Goal: Book appointment/travel/reservation

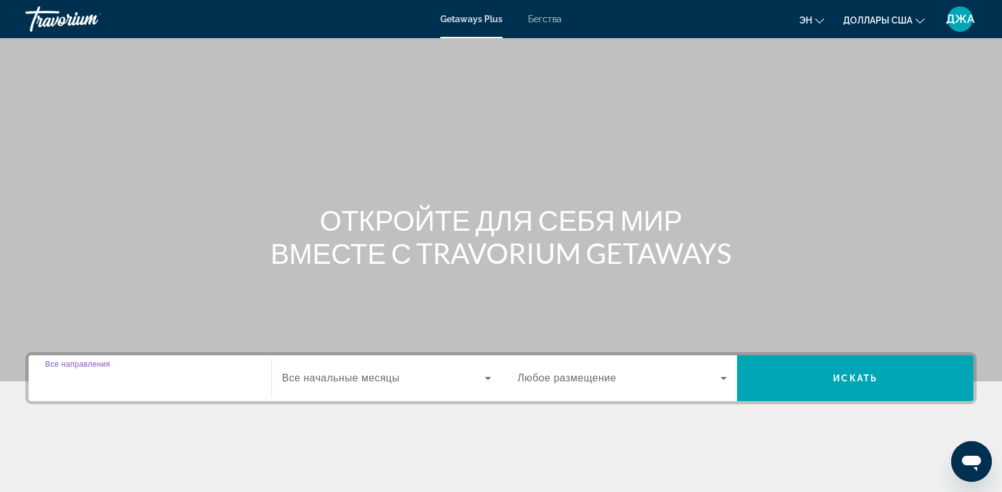
click at [182, 379] on input "Destination Все направления" at bounding box center [150, 378] width 210 height 15
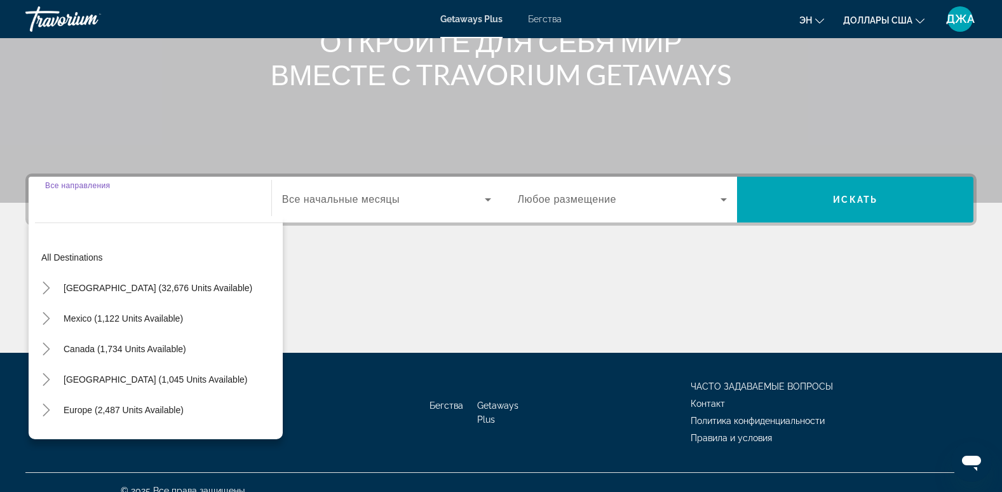
scroll to position [195, 0]
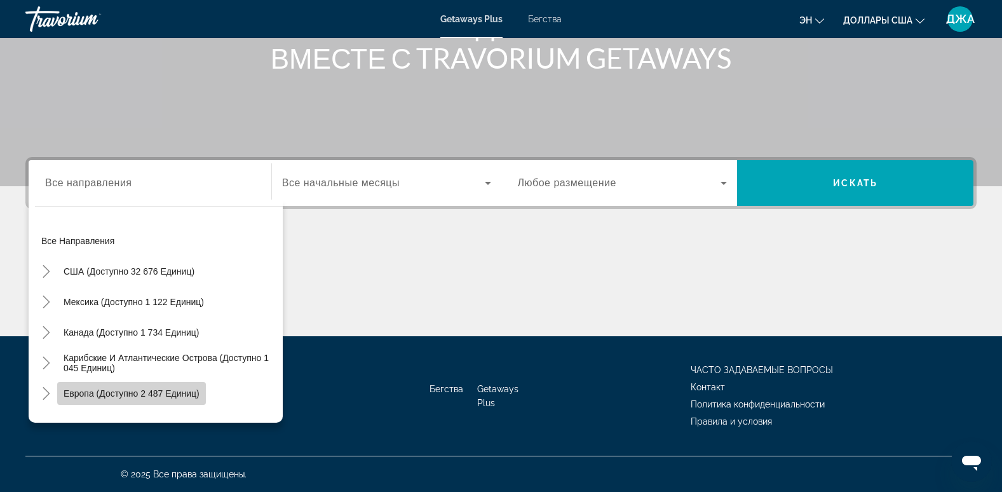
click at [153, 392] on span "Европа (доступно 2 487 единиц)" at bounding box center [132, 393] width 136 height 10
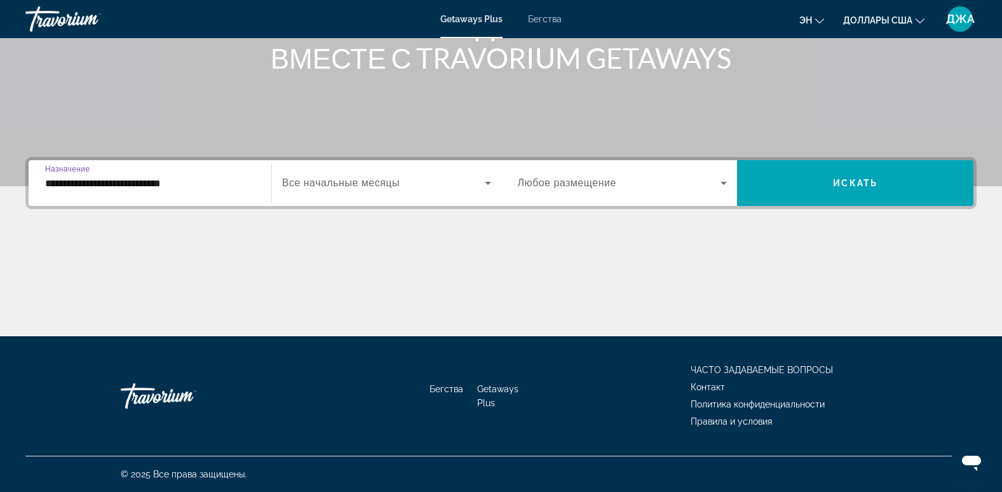
click at [218, 181] on input "**********" at bounding box center [150, 183] width 210 height 15
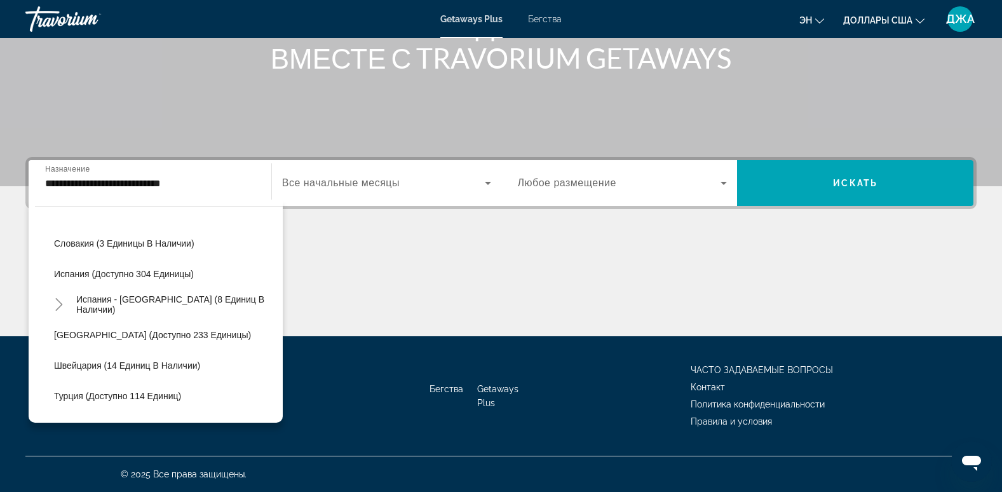
scroll to position [515, 0]
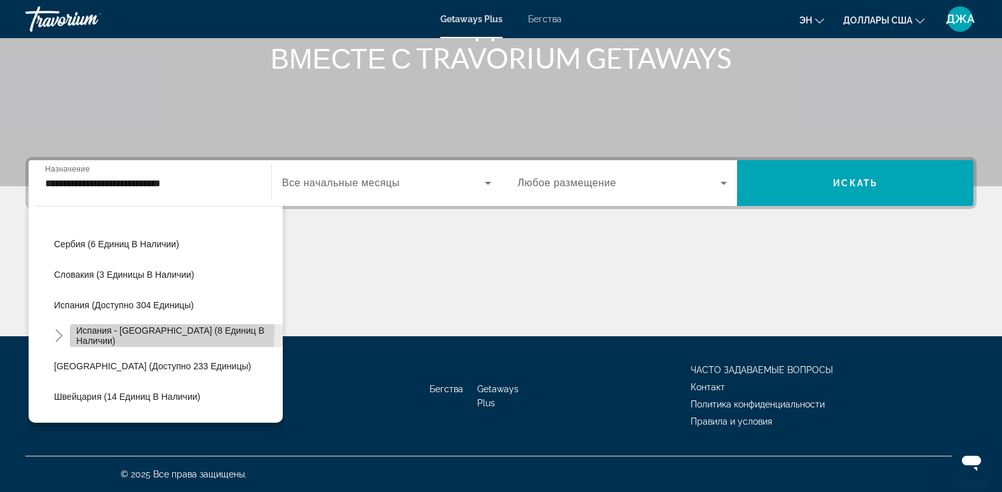
click at [129, 329] on span "Испания - [GEOGRAPHIC_DATA] (8 единиц в наличии)" at bounding box center [176, 335] width 200 height 20
type input "**********"
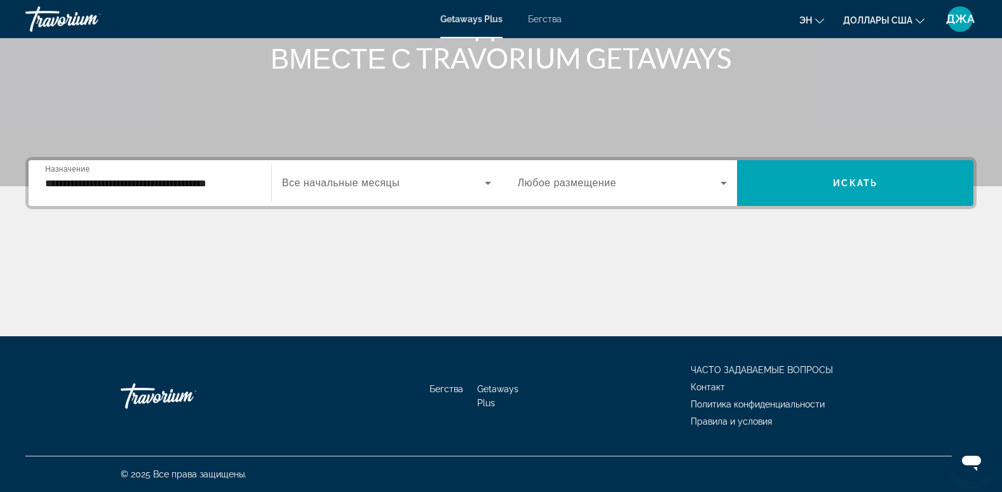
click at [380, 179] on span "Все начальные месяцы" at bounding box center [341, 182] width 118 height 11
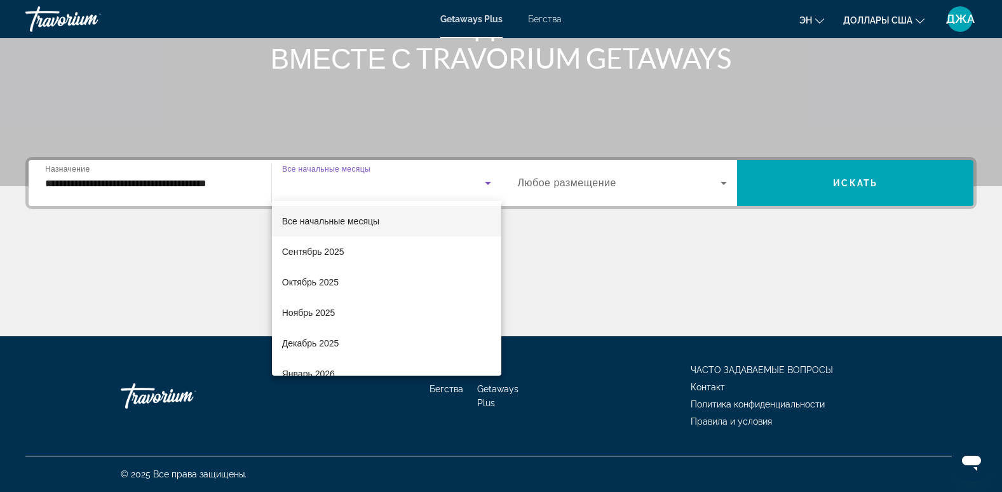
scroll to position [153, 0]
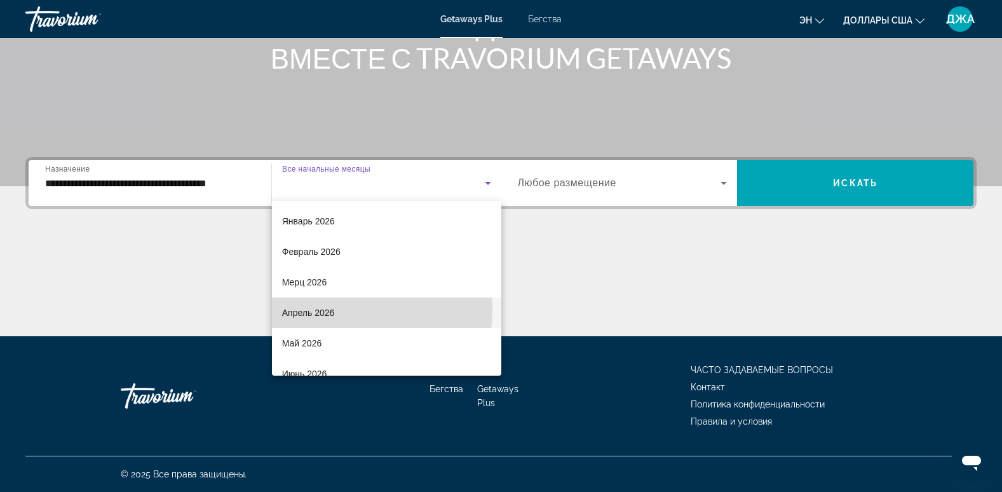
click at [320, 308] on font "Апрель 2026" at bounding box center [308, 313] width 53 height 10
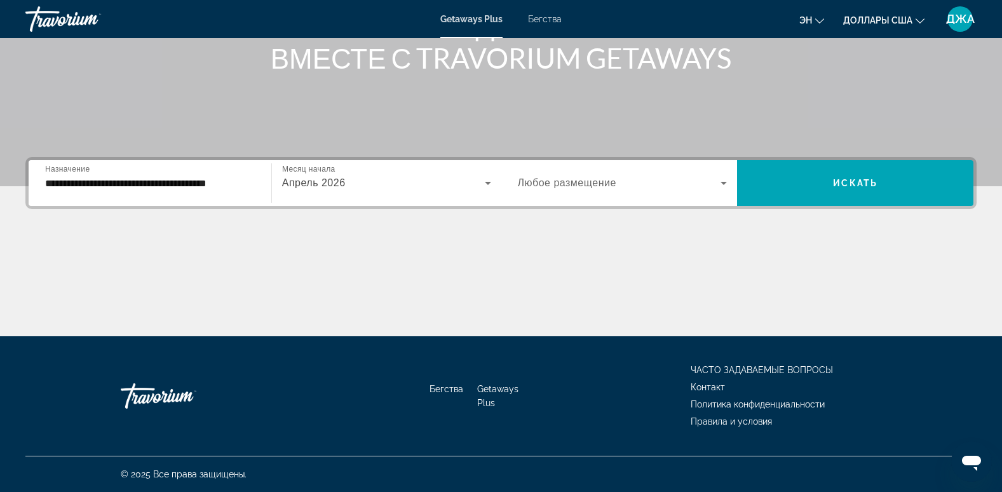
click at [614, 187] on span "Любое размещение" at bounding box center [567, 182] width 99 height 11
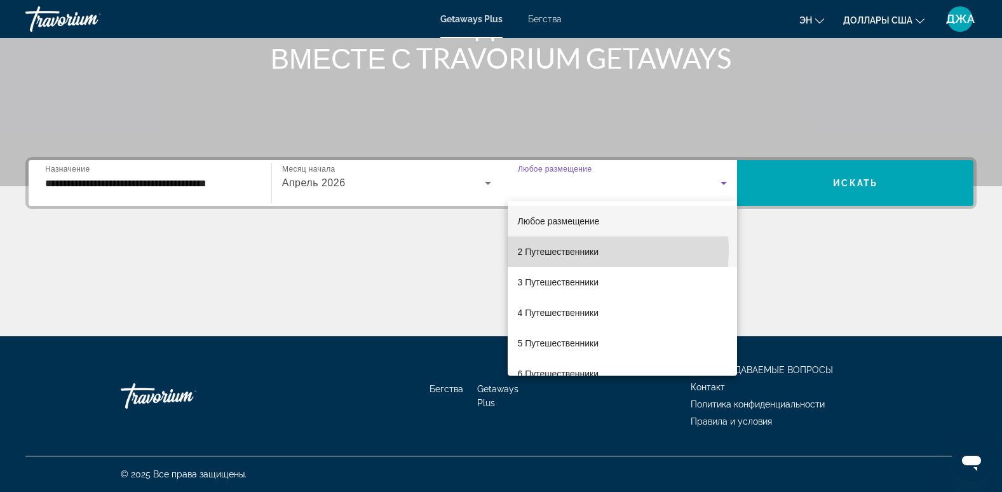
click at [582, 250] on font "2 Путешественники" at bounding box center [558, 252] width 81 height 10
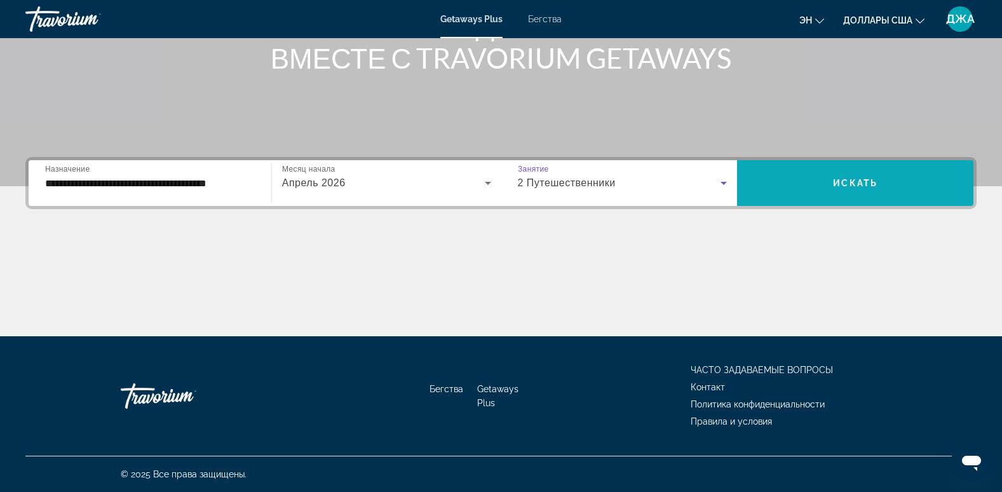
click at [852, 181] on span "Искать" at bounding box center [855, 183] width 44 height 10
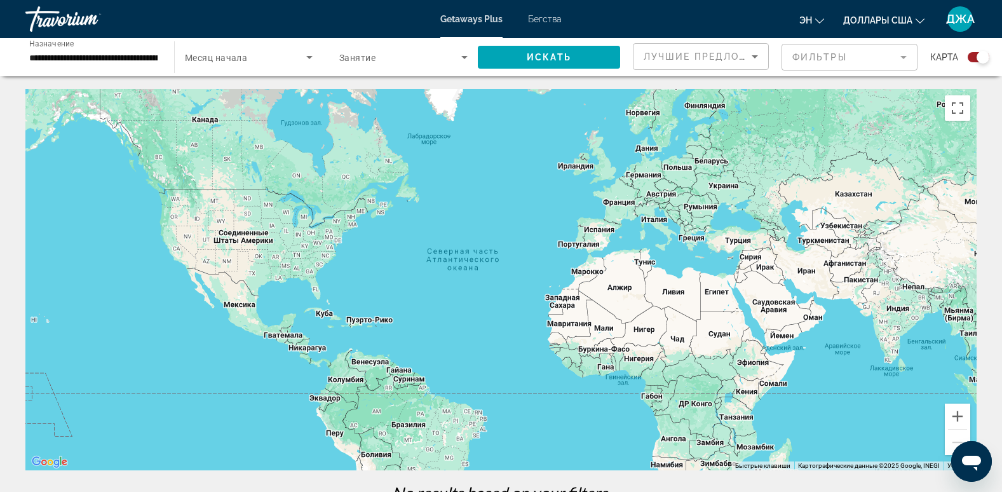
click at [972, 55] on div "Виджет поиска" at bounding box center [979, 57] width 22 height 10
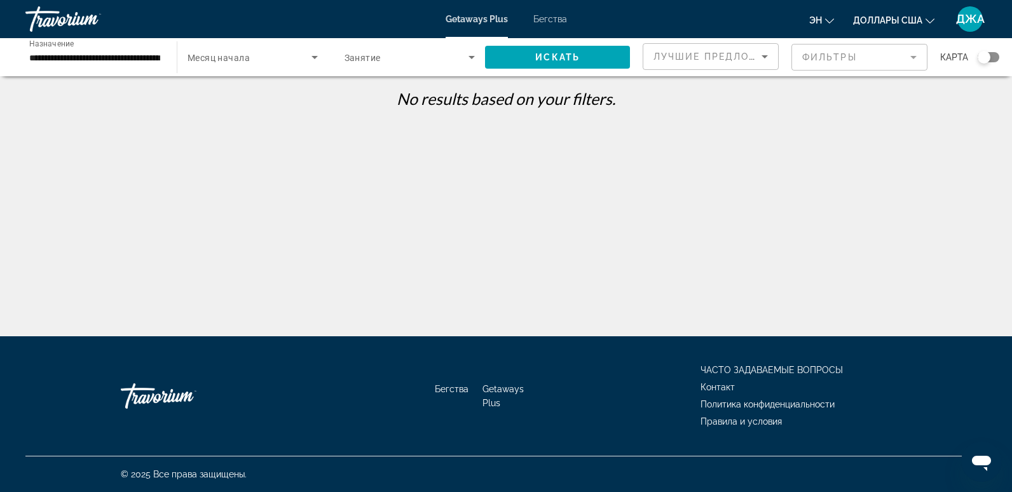
click at [233, 53] on span "Месяц начала" at bounding box center [219, 58] width 62 height 10
click at [94, 113] on div at bounding box center [506, 246] width 1012 height 492
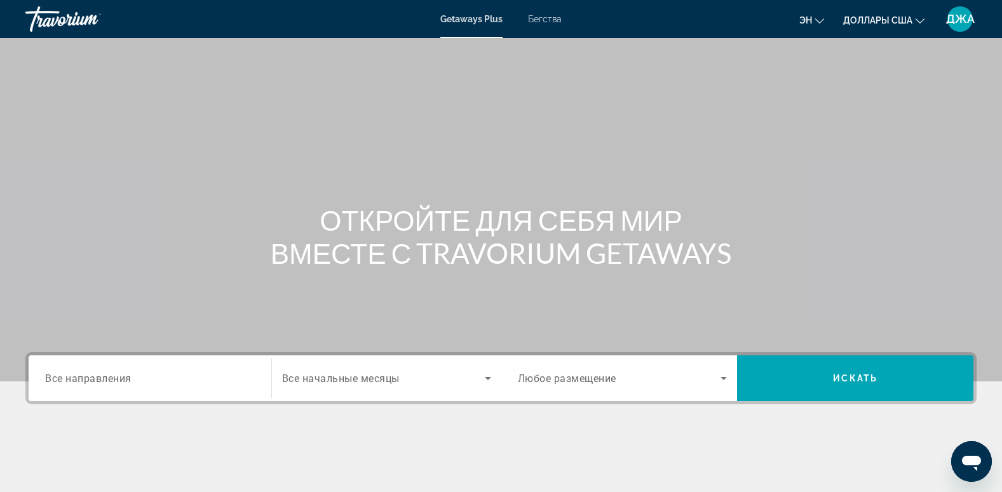
click at [100, 378] on span "Все направления" at bounding box center [88, 378] width 86 height 12
click at [100, 378] on input "Destination Все направления" at bounding box center [150, 378] width 210 height 15
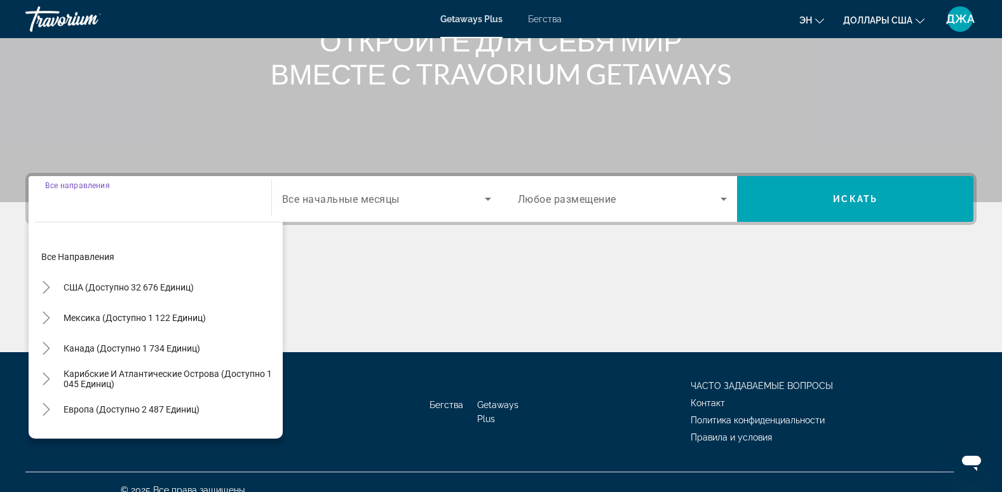
scroll to position [195, 0]
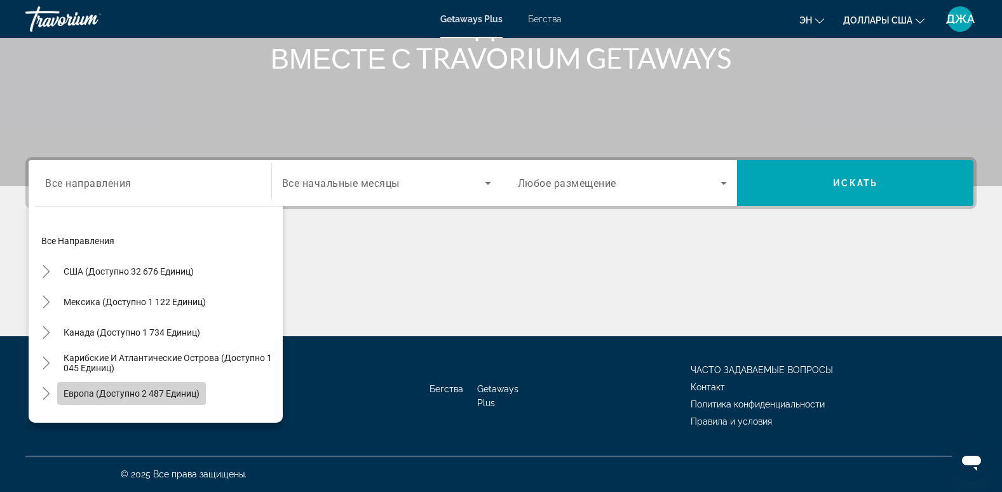
click at [118, 392] on span "Европа (доступно 2 487 единиц)" at bounding box center [132, 393] width 136 height 10
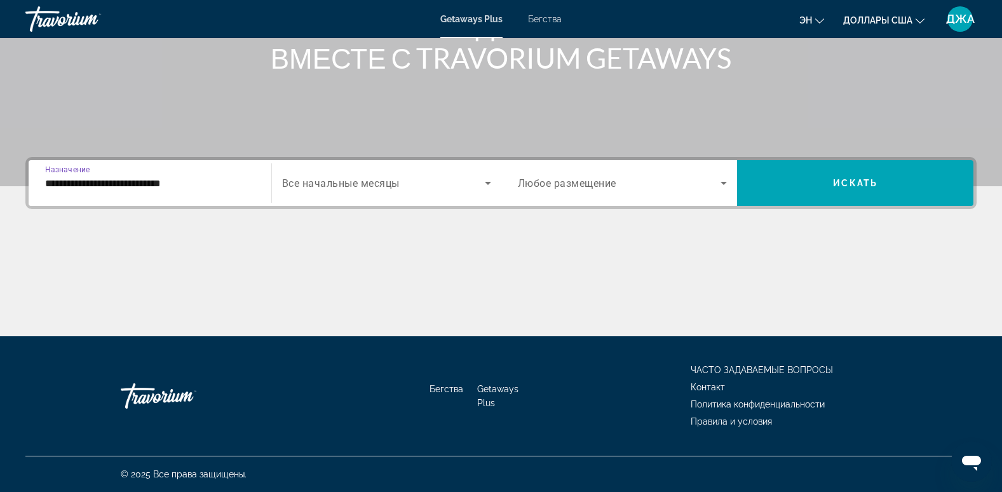
click at [220, 184] on input "**********" at bounding box center [150, 183] width 210 height 15
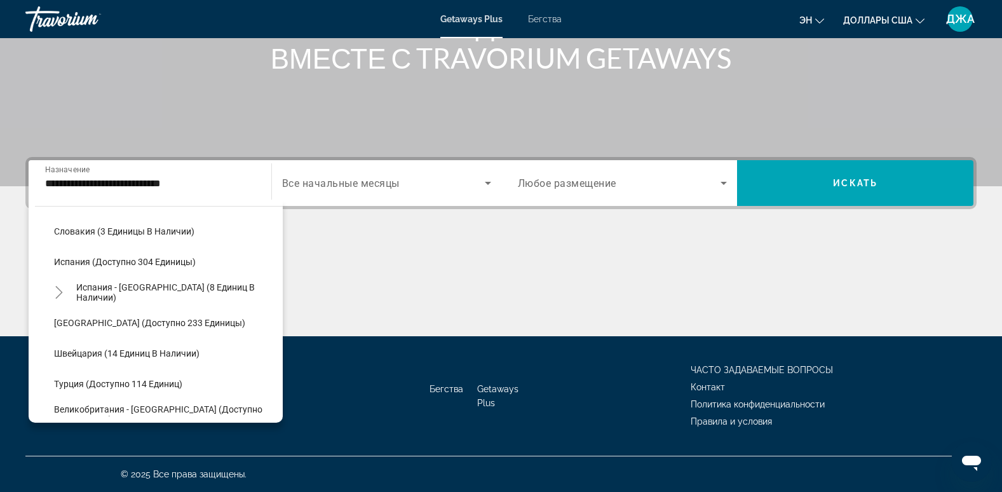
scroll to position [570, 0]
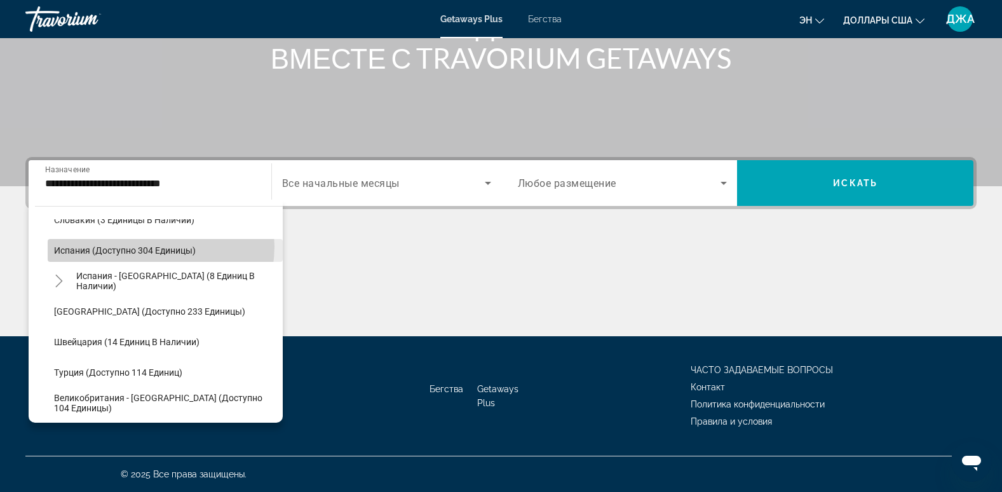
click at [158, 247] on span "Испания (доступно 304 единицы)" at bounding box center [125, 250] width 142 height 10
type input "**********"
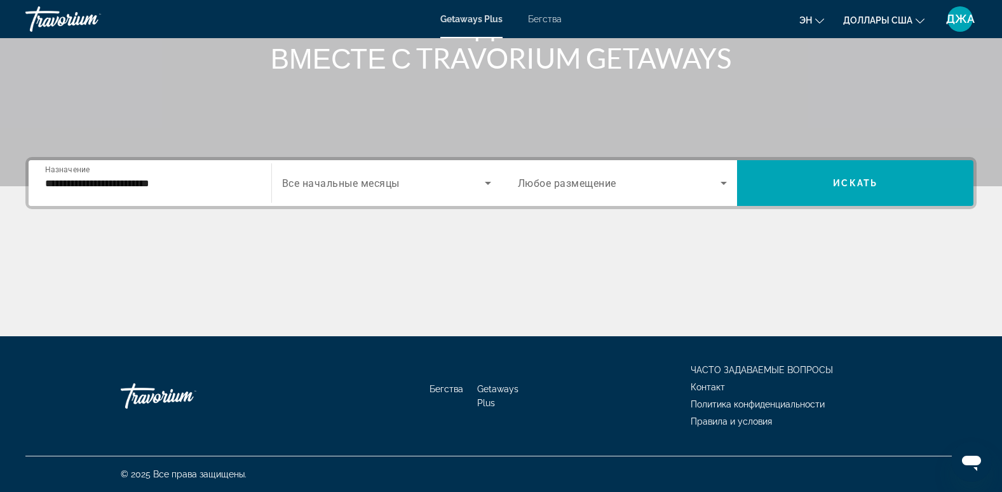
click at [375, 193] on div "Виджет поиска" at bounding box center [386, 183] width 209 height 36
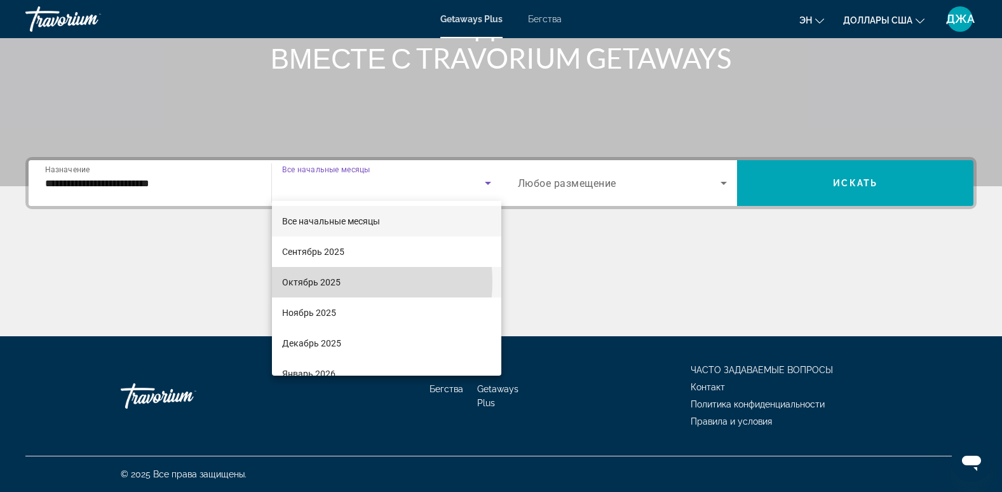
click at [332, 282] on font "Октябрь 2025" at bounding box center [311, 282] width 58 height 10
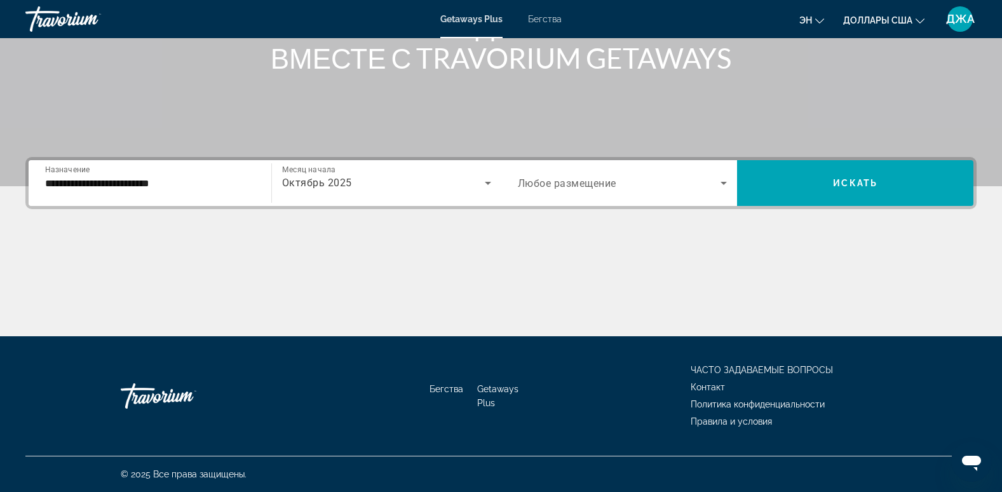
click at [585, 177] on span "Любое размещение" at bounding box center [567, 183] width 99 height 12
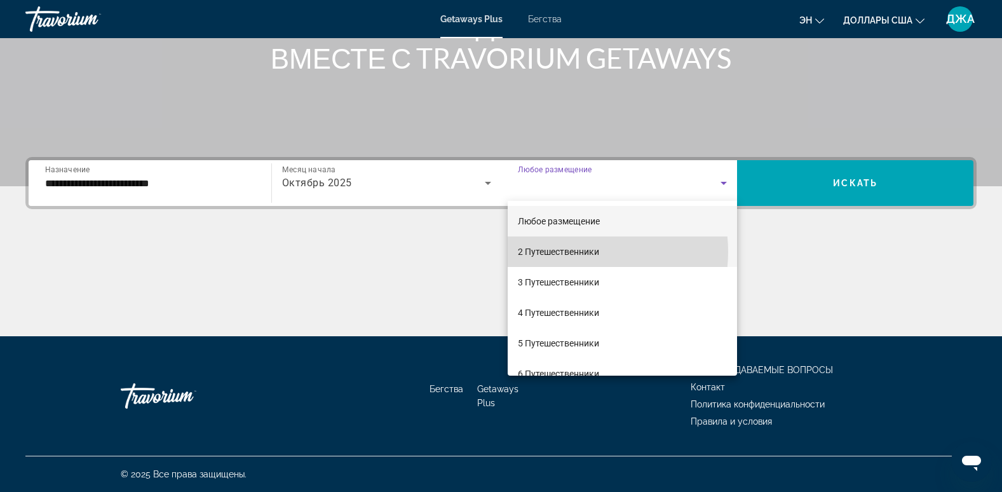
click at [575, 252] on font "2 Путешественники" at bounding box center [558, 252] width 81 height 10
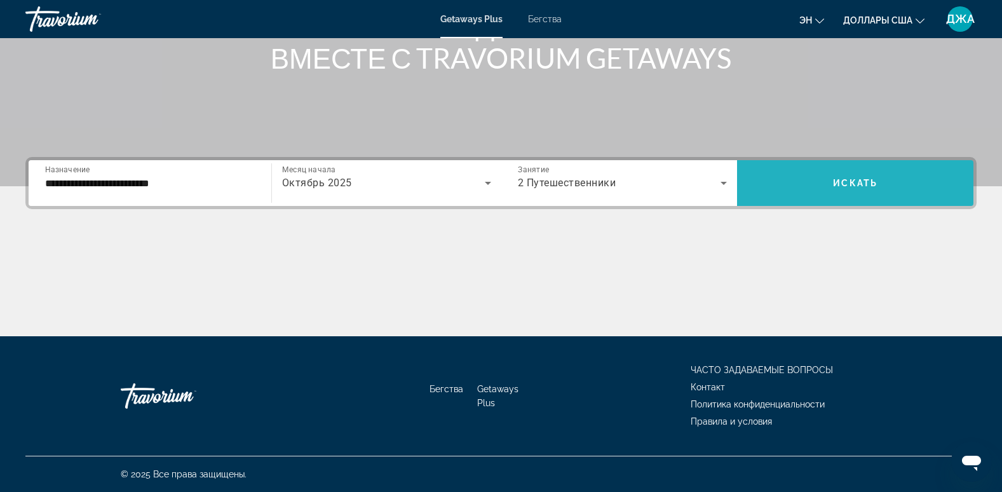
click at [855, 176] on span "Виджет поиска" at bounding box center [855, 183] width 236 height 31
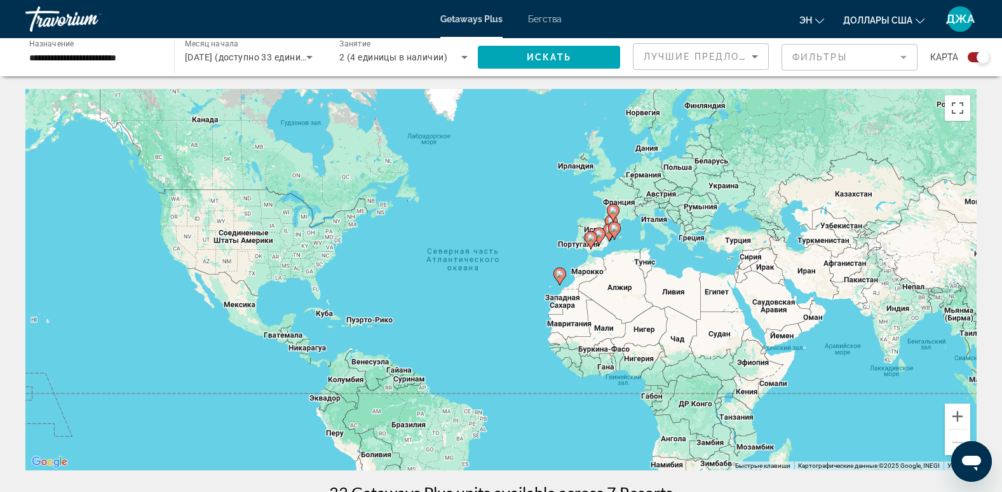
click at [972, 57] on div "Виджет поиска" at bounding box center [979, 57] width 22 height 10
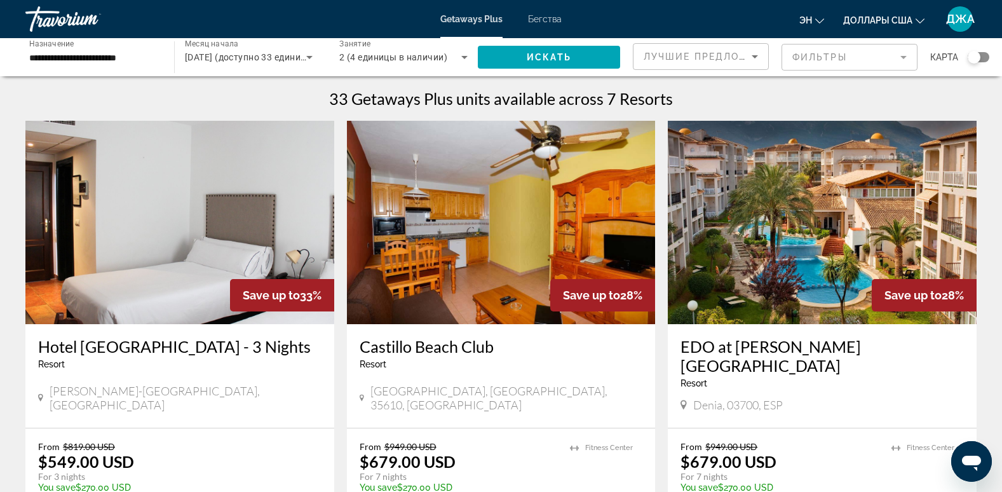
click at [972, 57] on div "Виджет поиска" at bounding box center [974, 57] width 13 height 13
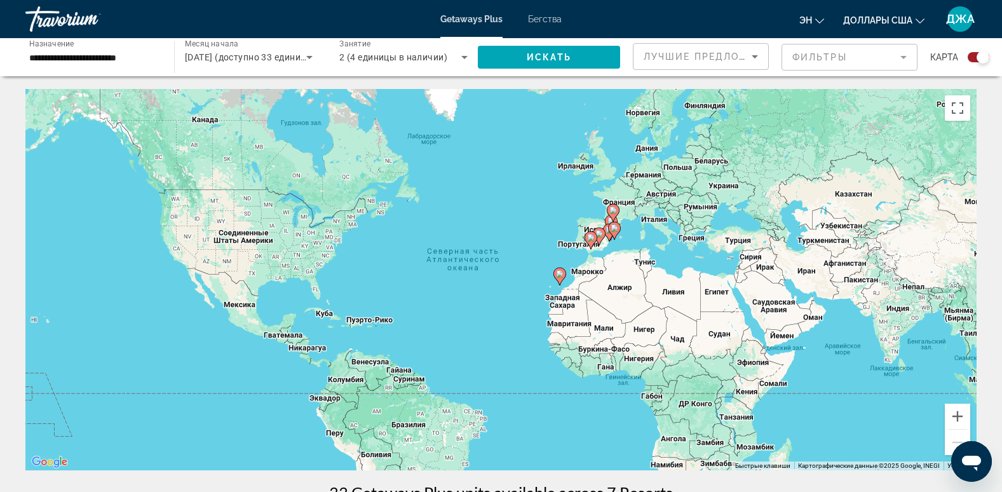
click at [972, 57] on div "Виджет поиска" at bounding box center [979, 57] width 22 height 10
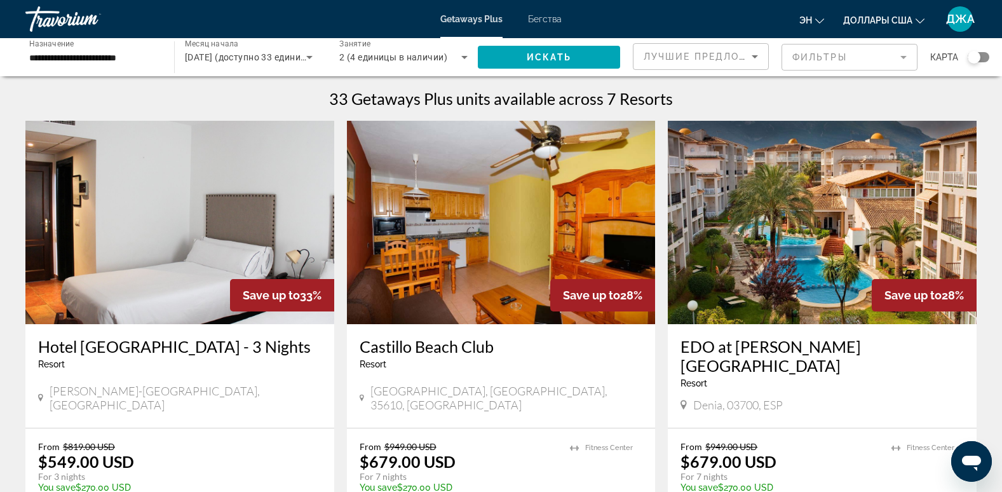
click at [775, 263] on img "Основное содержание" at bounding box center [822, 222] width 309 height 203
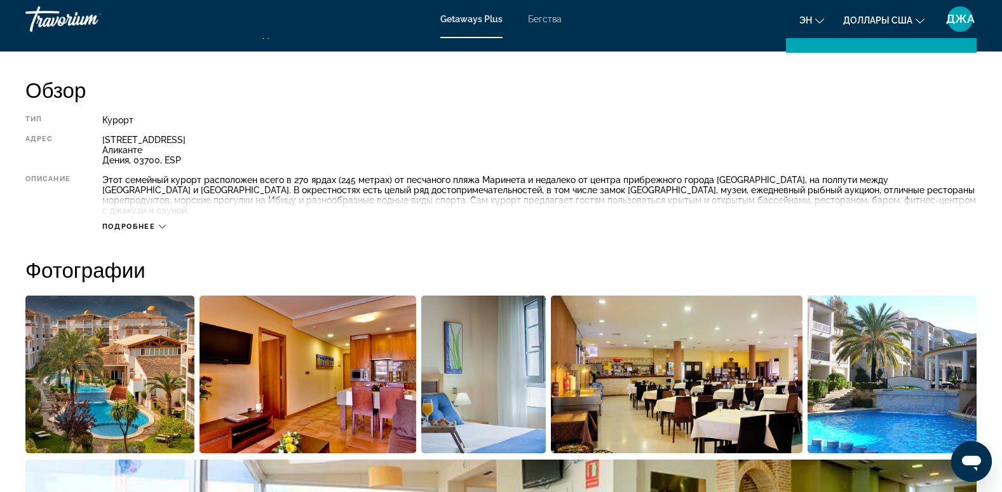
scroll to position [407, 0]
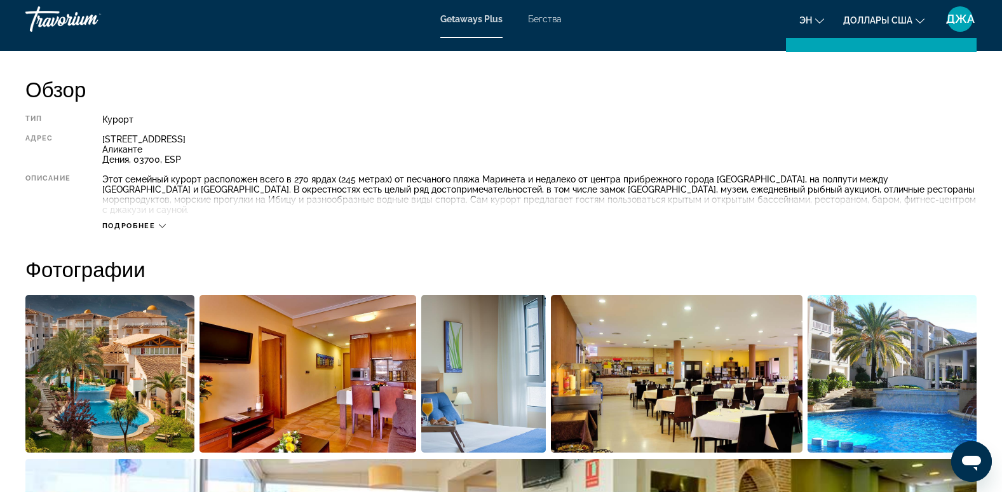
click at [102, 356] on img "Открыть полноэкранный слайдер изображений" at bounding box center [109, 374] width 169 height 158
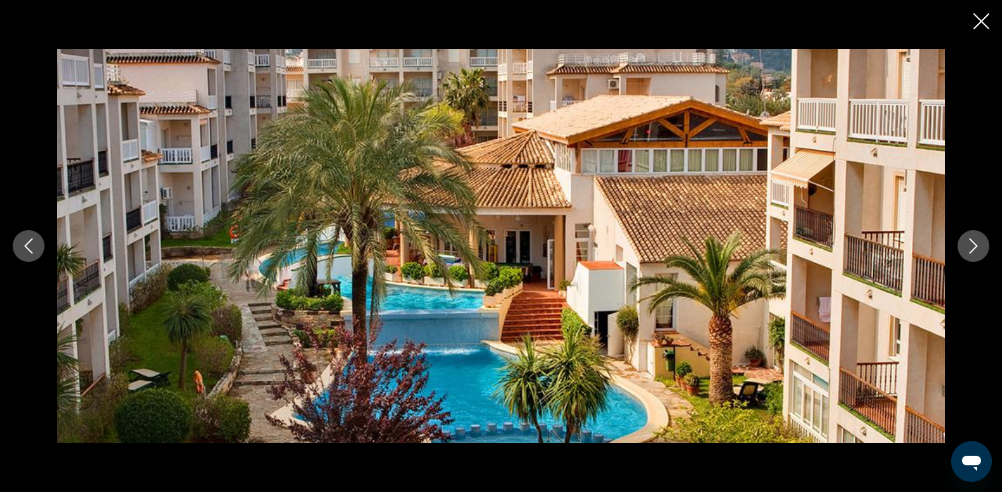
click at [975, 249] on icon "Следующее изображение" at bounding box center [973, 245] width 15 height 15
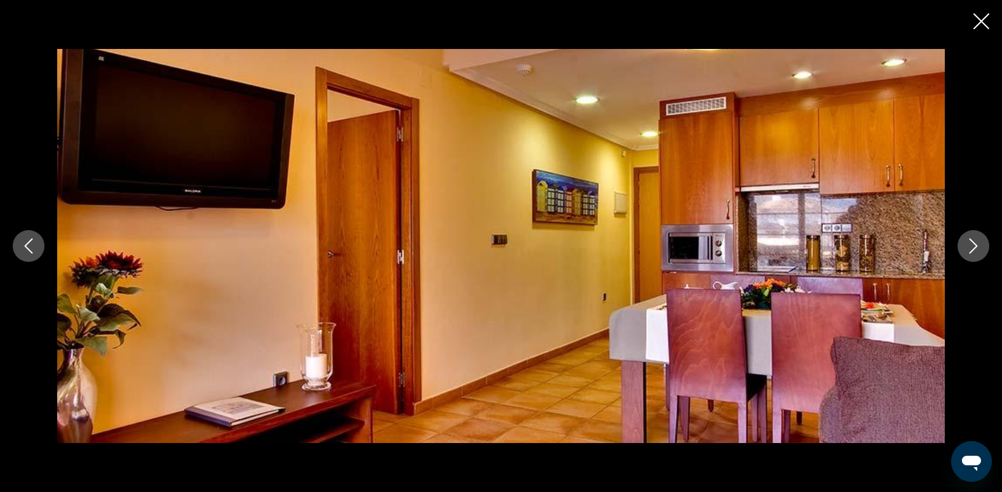
click at [975, 249] on icon "Следующее изображение" at bounding box center [973, 245] width 15 height 15
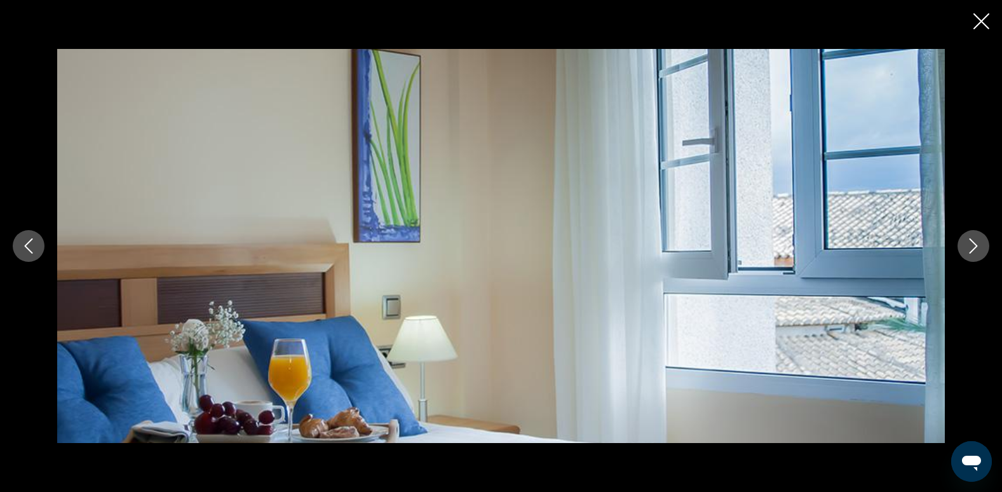
click at [975, 249] on icon "Следующее изображение" at bounding box center [973, 245] width 15 height 15
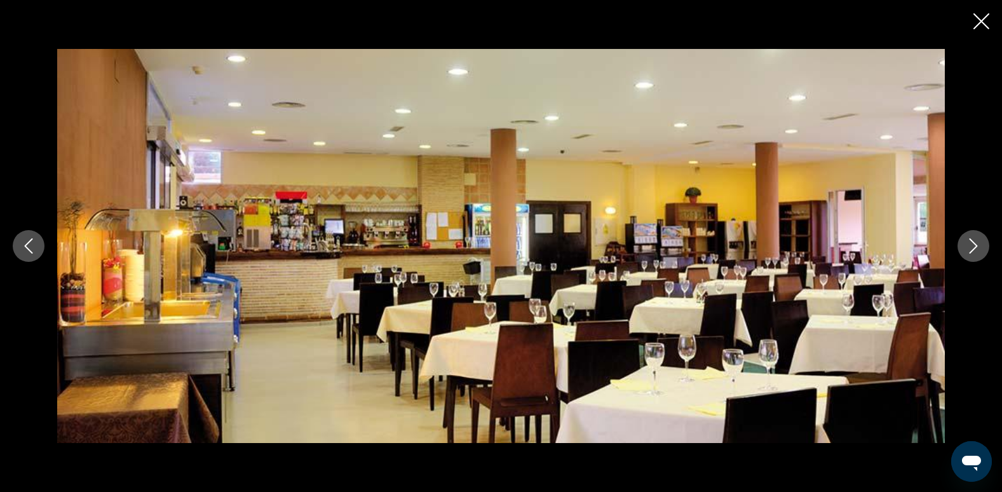
click at [975, 249] on icon "Следующее изображение" at bounding box center [973, 245] width 15 height 15
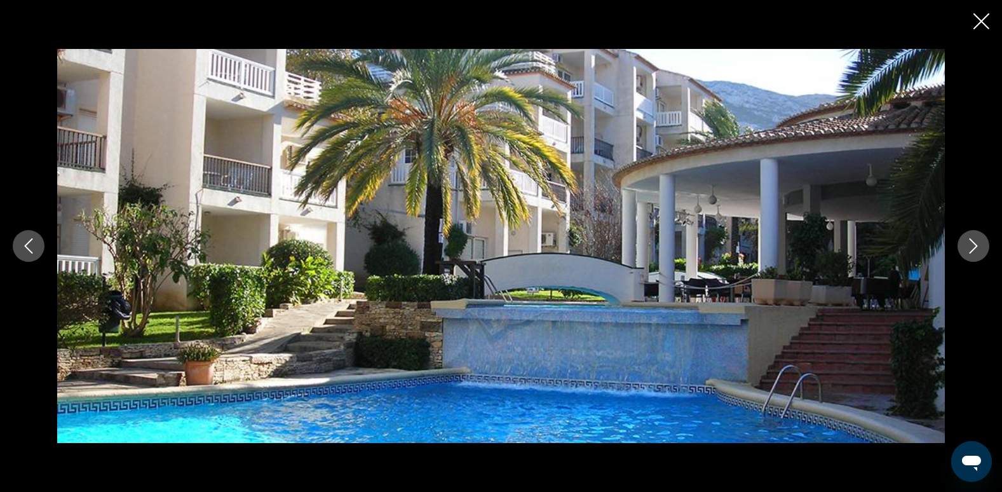
click at [975, 249] on icon "Следующее изображение" at bounding box center [973, 245] width 15 height 15
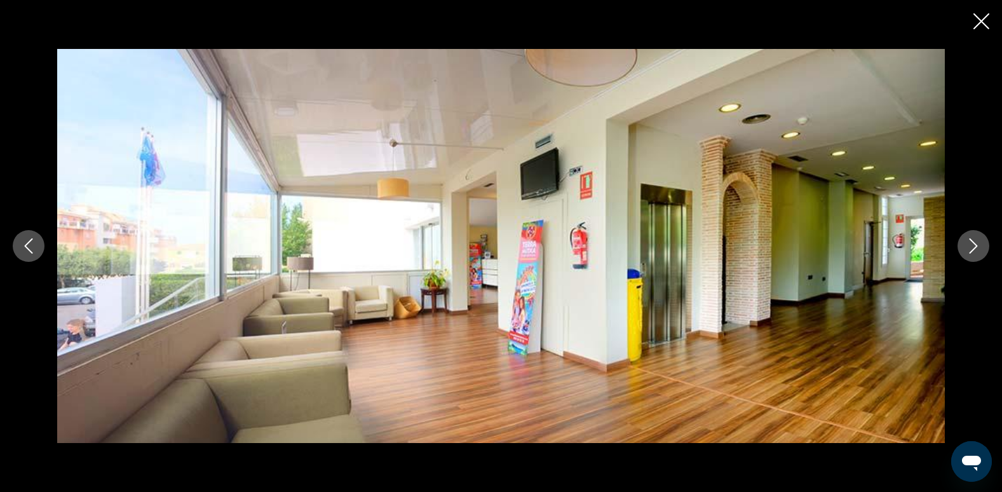
click at [975, 249] on icon "Следующее изображение" at bounding box center [973, 245] width 15 height 15
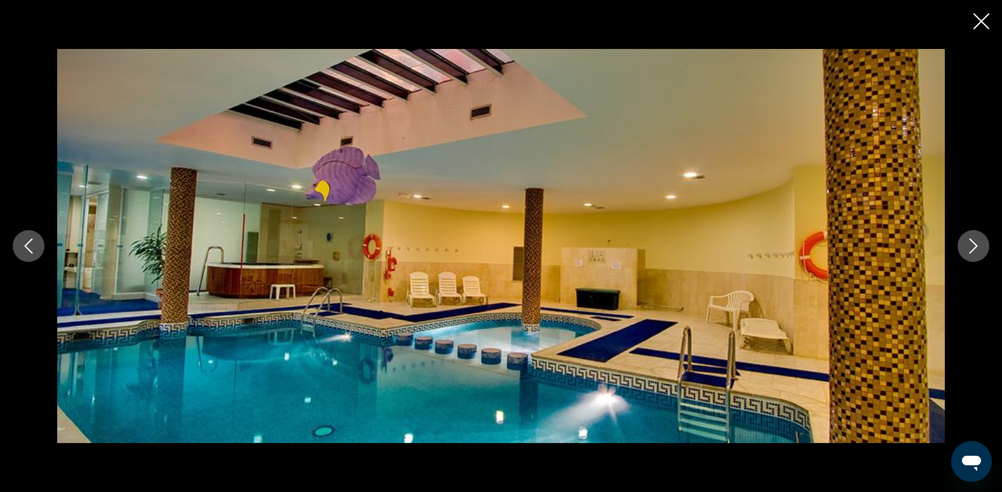
click at [975, 249] on icon "Следующее изображение" at bounding box center [973, 245] width 15 height 15
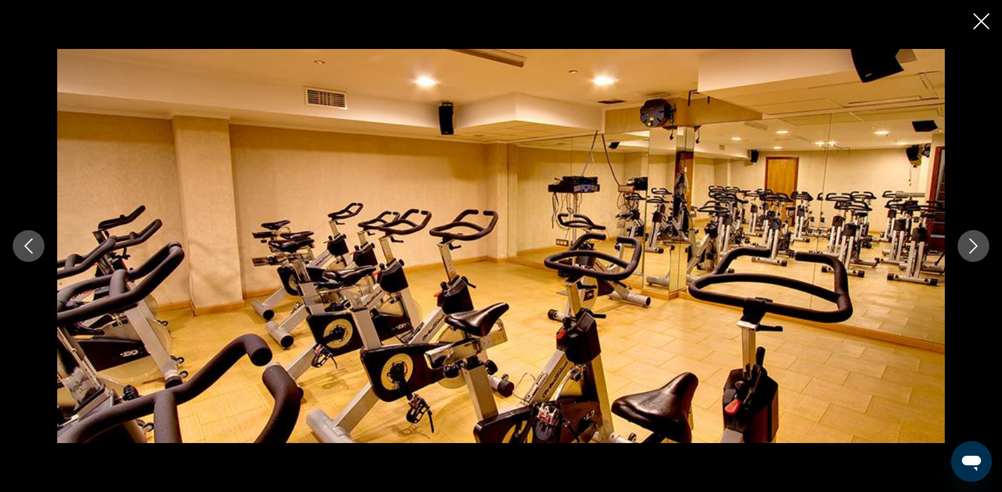
click at [975, 249] on icon "Следующее изображение" at bounding box center [973, 245] width 15 height 15
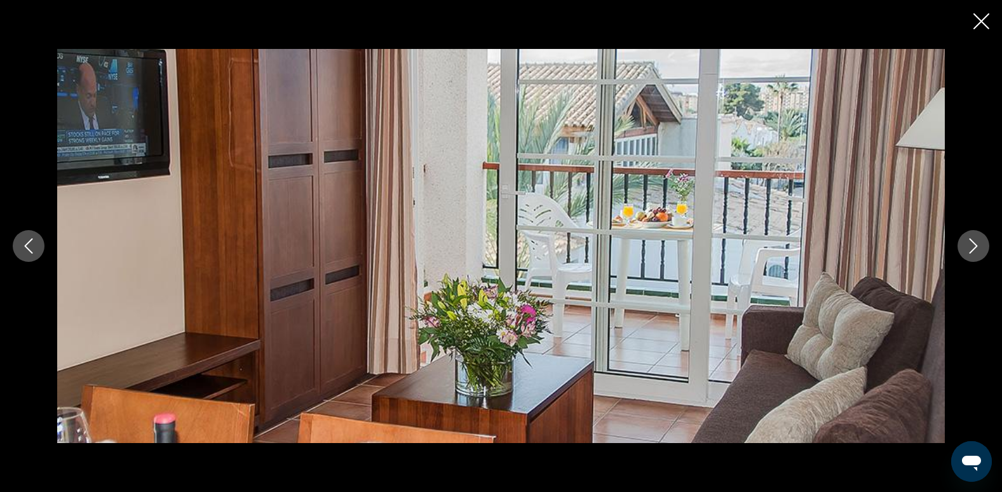
click at [975, 249] on icon "Следующее изображение" at bounding box center [973, 245] width 15 height 15
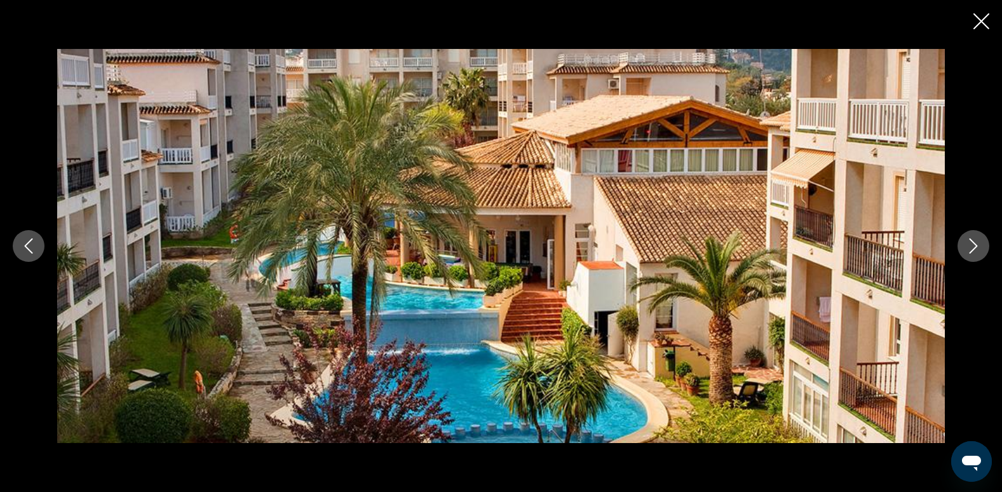
click at [975, 249] on icon "Следующее изображение" at bounding box center [973, 245] width 15 height 15
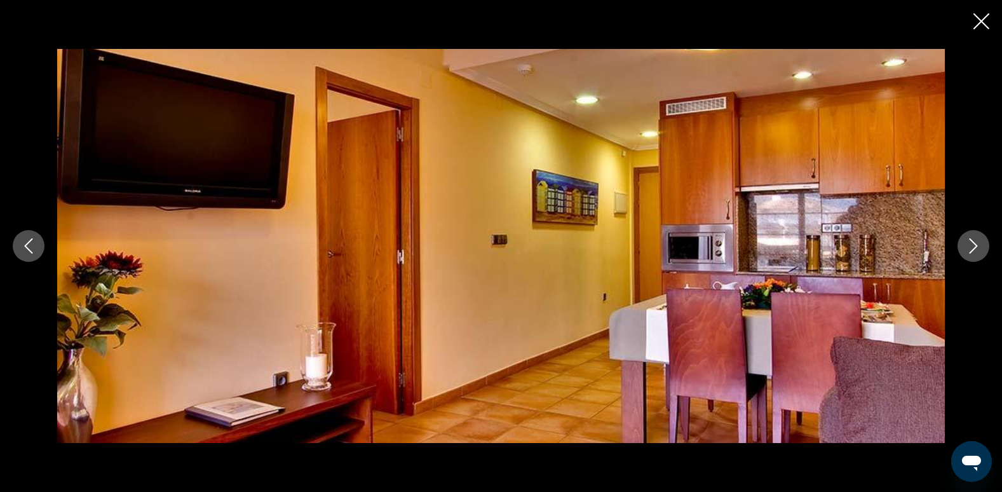
click at [975, 249] on icon "Следующее изображение" at bounding box center [973, 245] width 15 height 15
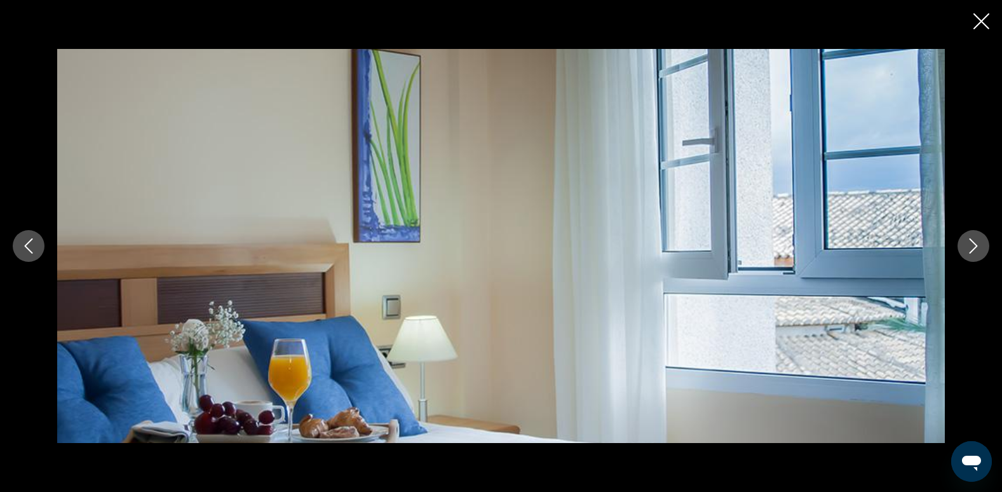
click at [978, 13] on button "Закрыть слайд-шоу" at bounding box center [982, 23] width 16 height 20
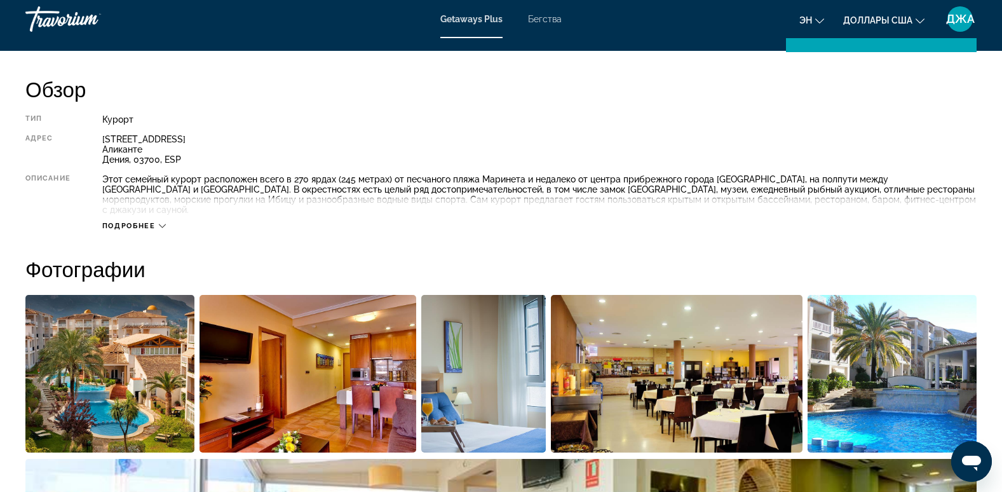
click at [145, 222] on span "Подробнее" at bounding box center [128, 226] width 53 height 8
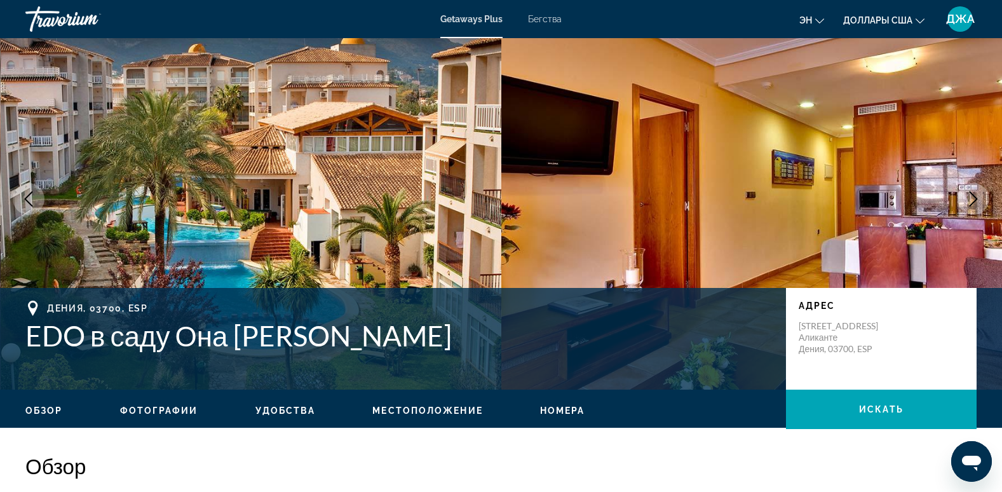
scroll to position [0, 0]
